Goal: Check status: Check status

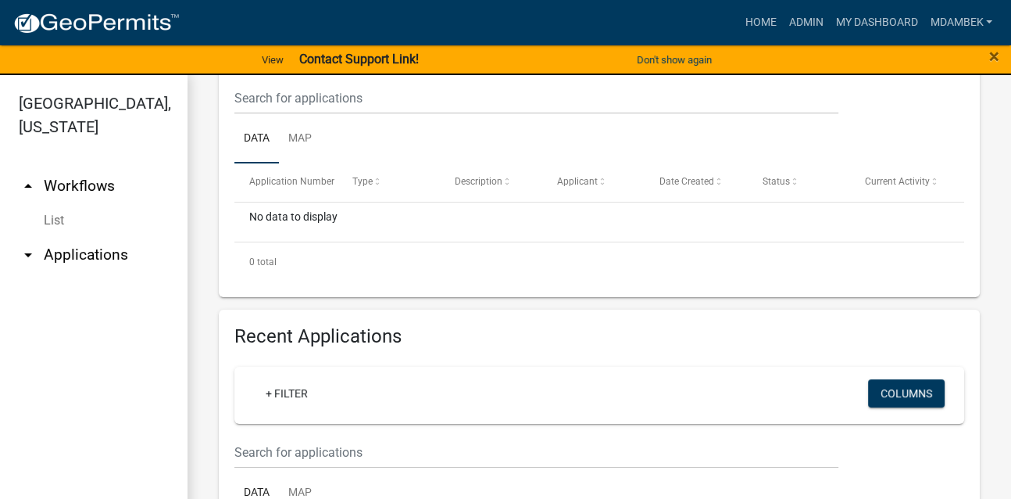
scroll to position [468, 0]
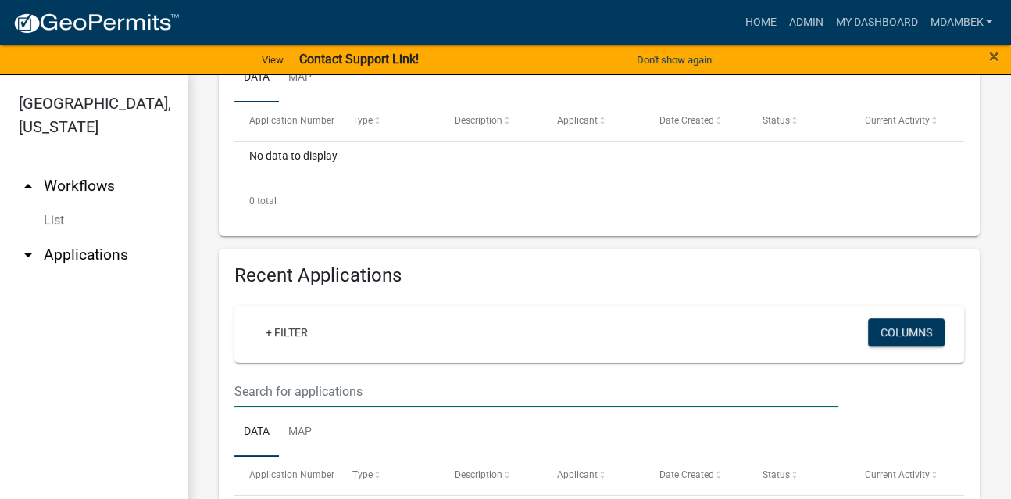
click at [277, 390] on input "text" at bounding box center [536, 391] width 604 height 32
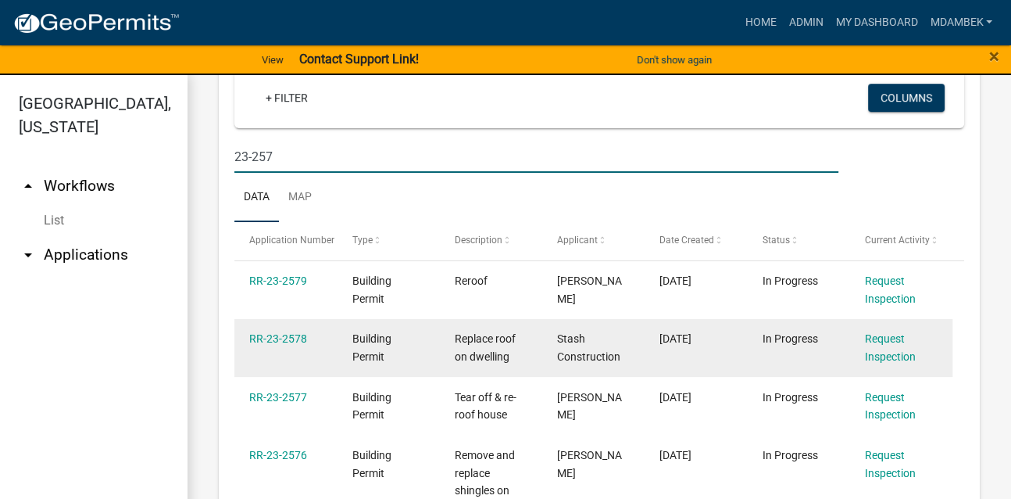
scroll to position [703, 0]
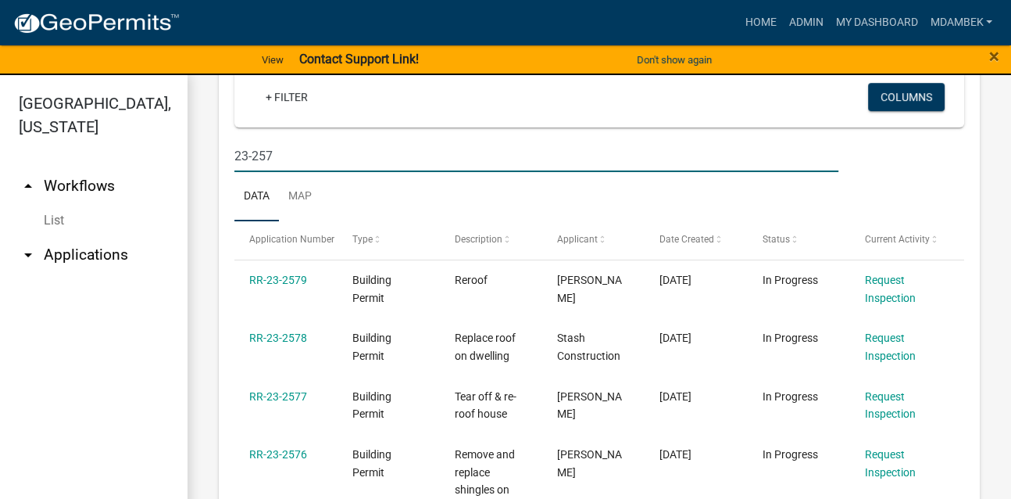
click at [299, 152] on input "23-257" at bounding box center [536, 156] width 604 height 32
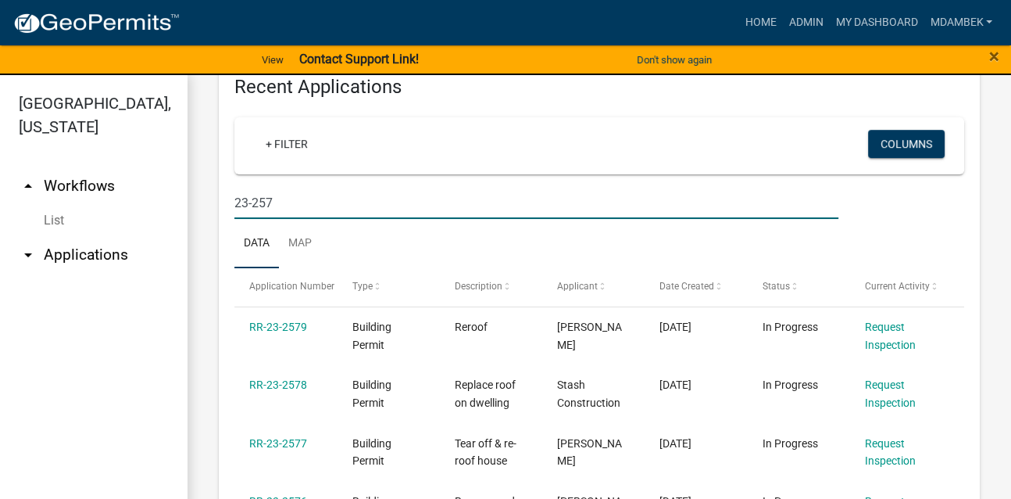
scroll to position [544, 0]
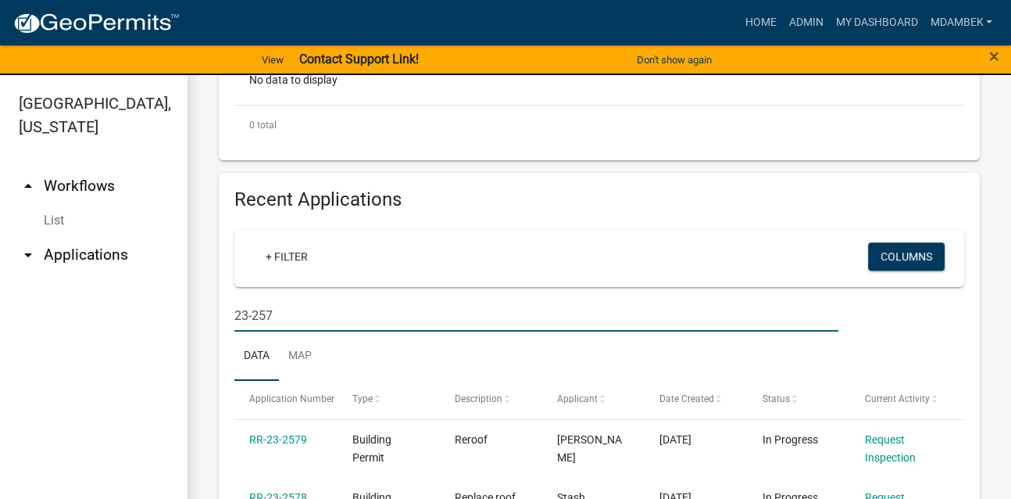
drag, startPoint x: 221, startPoint y: 311, endPoint x: 113, endPoint y: 317, distance: 108.8
click at [113, 317] on div "[GEOGRAPHIC_DATA], [US_STATE] arrow_drop_up Workflows List arrow_drop_down Appl…" at bounding box center [505, 296] width 1011 height 442
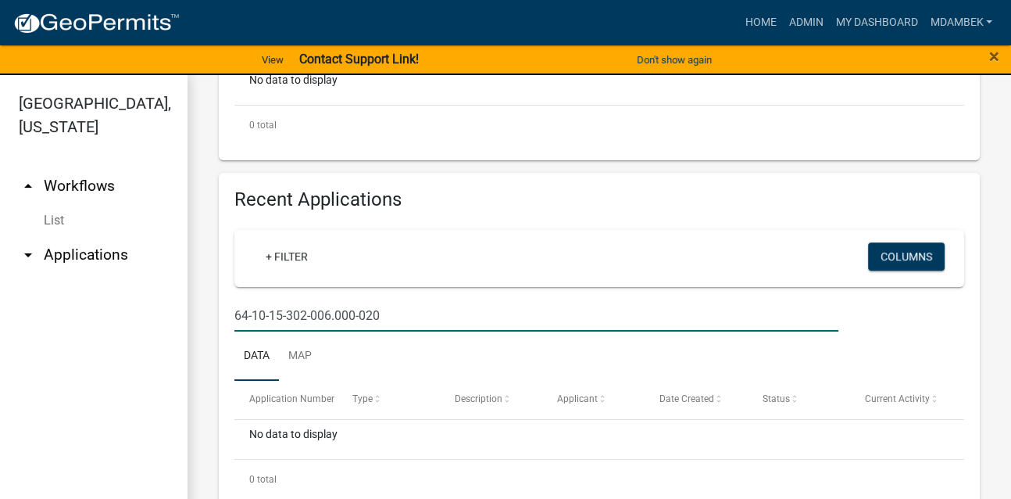
drag, startPoint x: 389, startPoint y: 313, endPoint x: 148, endPoint y: 311, distance: 241.5
click at [148, 311] on div "[GEOGRAPHIC_DATA], [US_STATE] arrow_drop_up Workflows List arrow_drop_down Appl…" at bounding box center [505, 296] width 1011 height 442
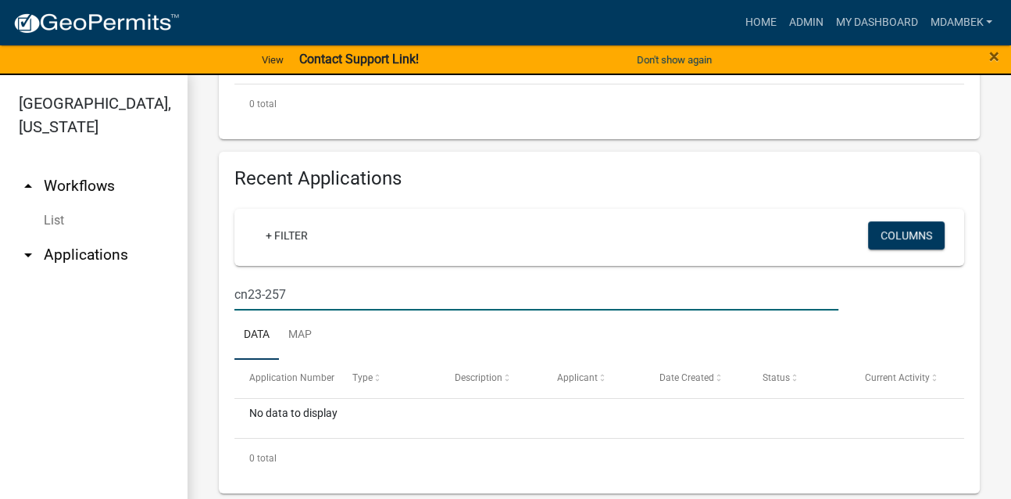
scroll to position [571, 0]
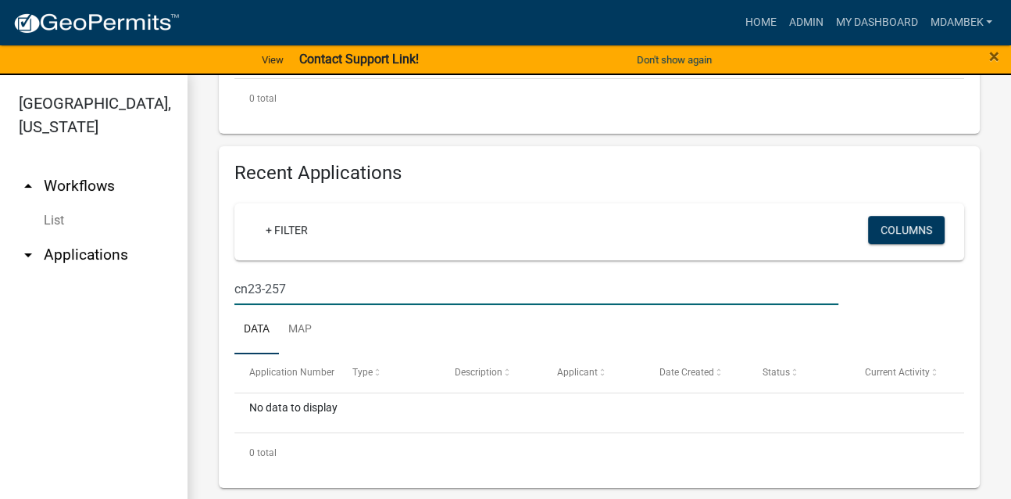
drag, startPoint x: 302, startPoint y: 287, endPoint x: 174, endPoint y: 295, distance: 127.6
click at [174, 295] on div "[GEOGRAPHIC_DATA], [US_STATE] arrow_drop_up Workflows List arrow_drop_down Appl…" at bounding box center [505, 296] width 1011 height 442
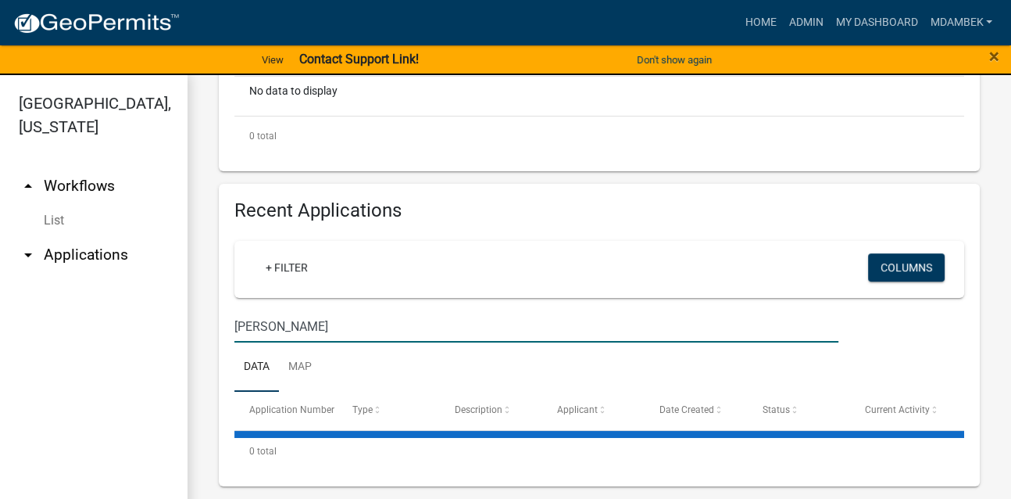
scroll to position [531, 0]
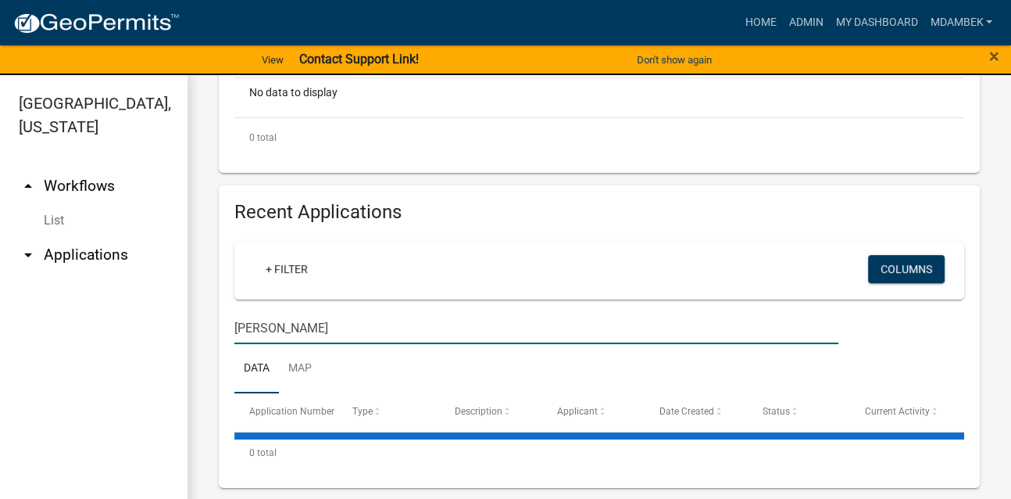
type input "[PERSON_NAME]"
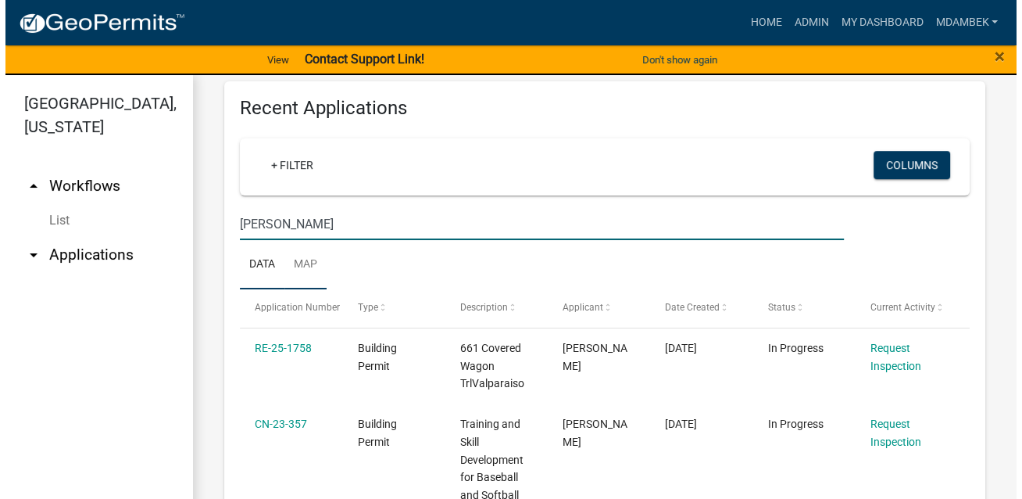
scroll to position [727, 0]
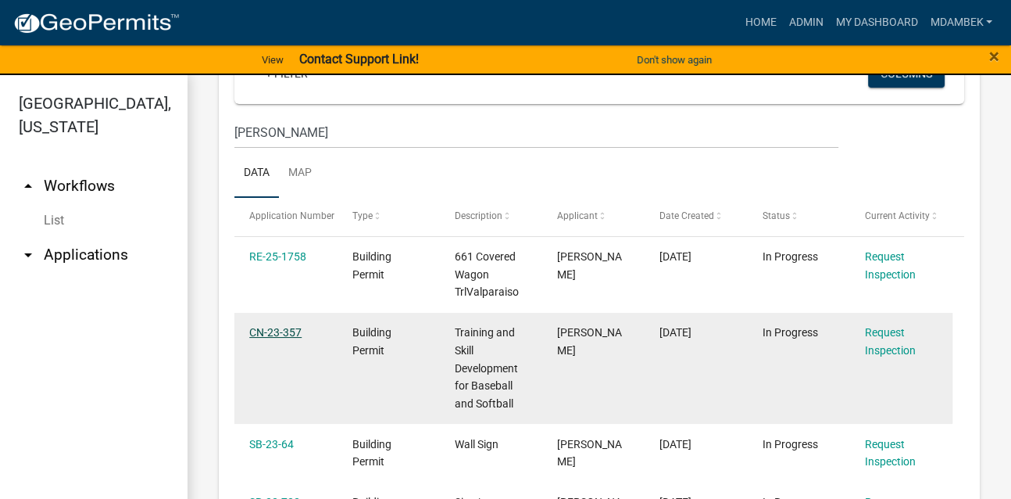
click at [282, 327] on link "CN-23-357" at bounding box center [275, 332] width 52 height 13
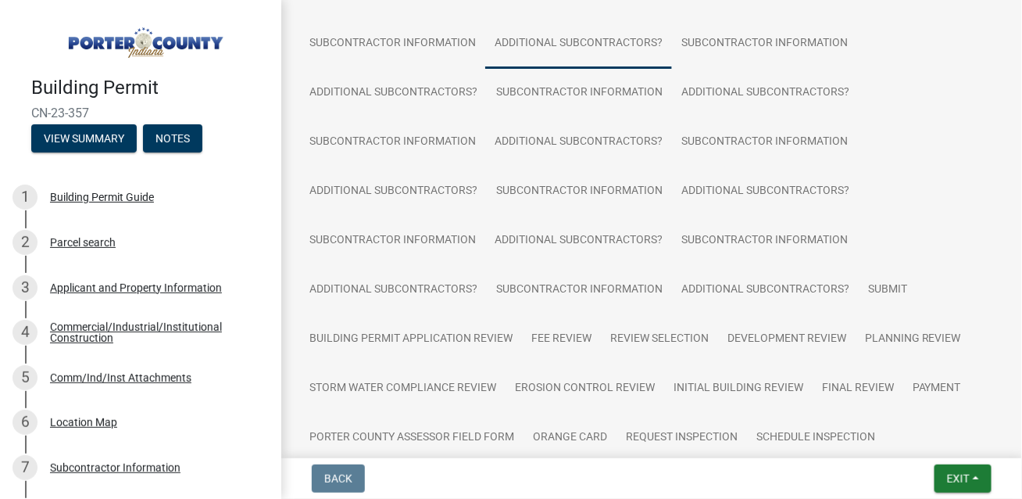
scroll to position [77, 0]
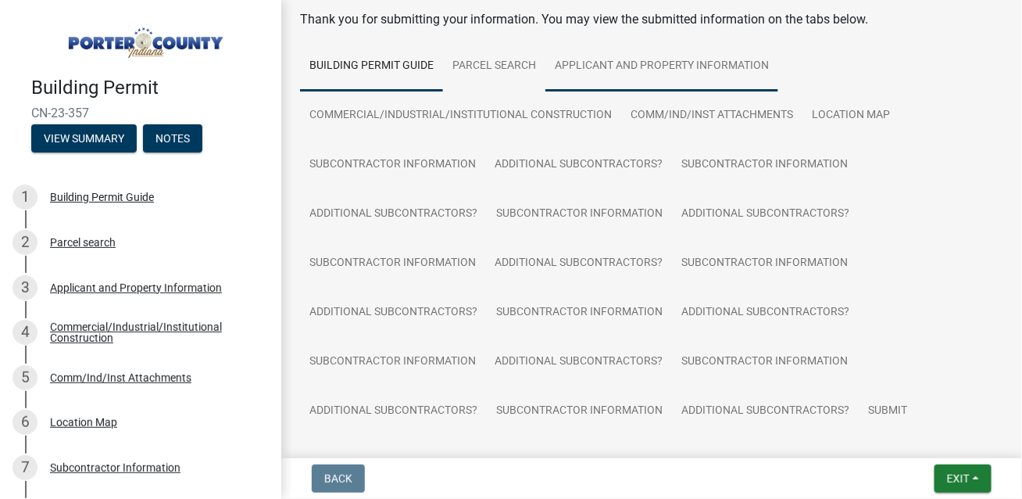
click at [644, 60] on link "Applicant and Property Information" at bounding box center [662, 66] width 233 height 50
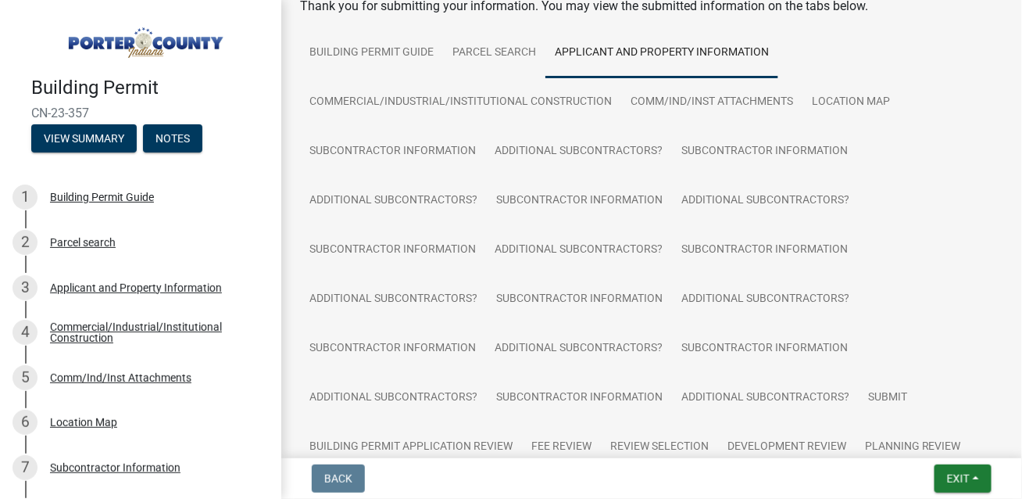
scroll to position [0, 0]
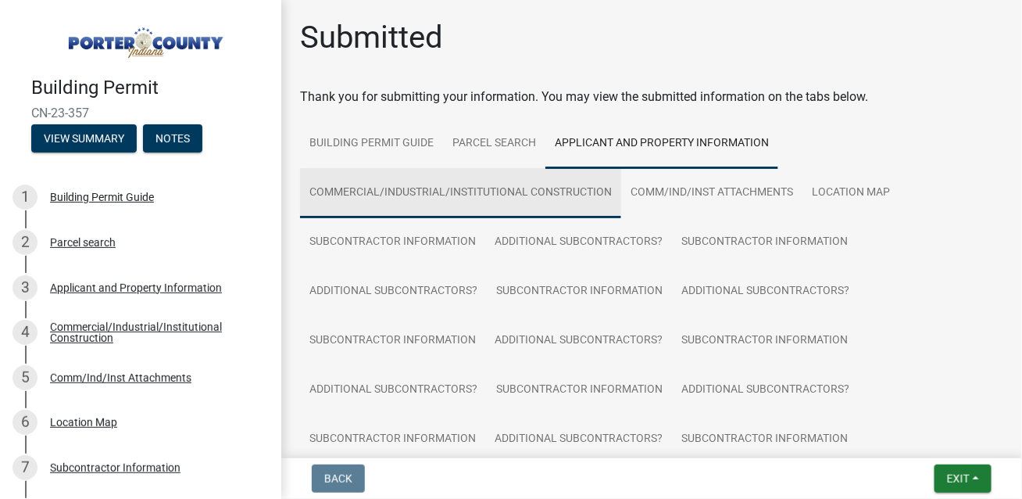
click at [411, 183] on link "Commercial/Industrial/Institutional Construction" at bounding box center [460, 193] width 321 height 50
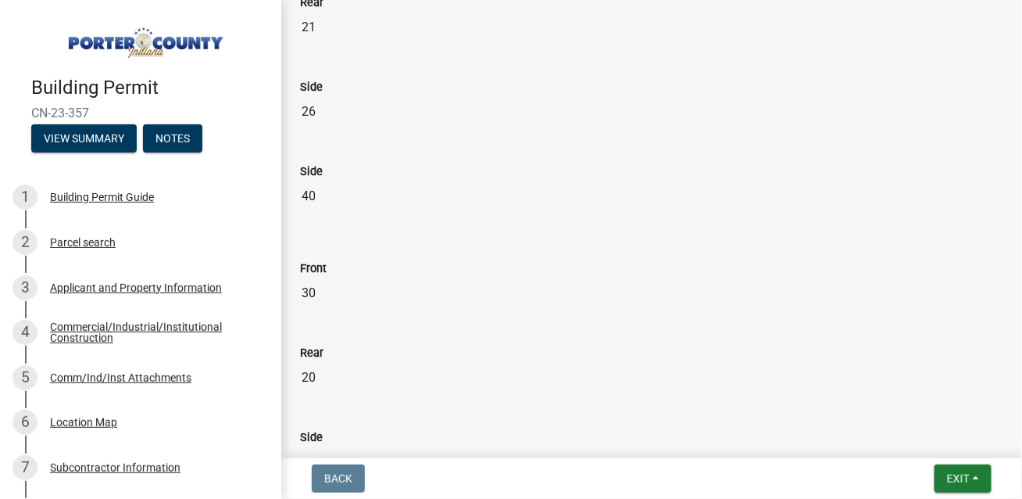
scroll to position [1172, 0]
